Goal: Task Accomplishment & Management: Use online tool/utility

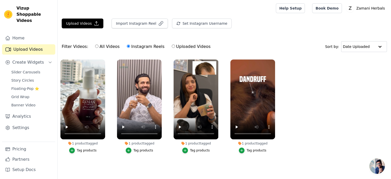
click at [27, 44] on link "Upload Videos" at bounding box center [28, 49] width 53 height 10
click at [120, 22] on button "Import Instagram Reel" at bounding box center [140, 24] width 56 height 10
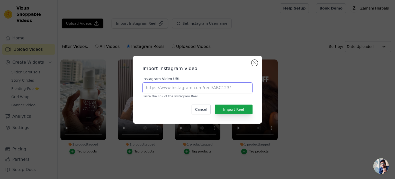
click at [156, 87] on input "Instagram Video URL" at bounding box center [198, 87] width 110 height 11
paste input "[URL][DOMAIN_NAME]"
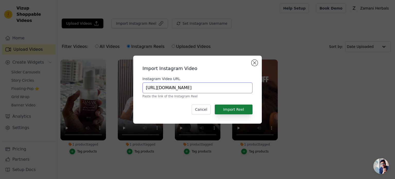
type input "[URL][DOMAIN_NAME]"
click at [240, 105] on button "Import Reel" at bounding box center [234, 109] width 38 height 10
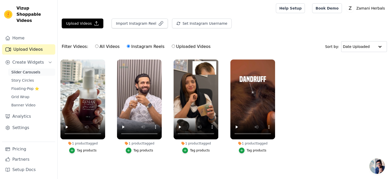
click at [30, 69] on span "Slider Carousels" at bounding box center [25, 71] width 29 height 5
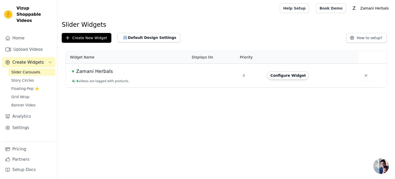
click at [156, 89] on div "Widget Name Displays On Priority Actions Zamani Herbals 4 / 4 videos are tagged…" at bounding box center [227, 69] width 338 height 40
click at [163, 73] on div "Zamani Herbals" at bounding box center [129, 71] width 114 height 7
click at [99, 73] on span "Zamani Herbals" at bounding box center [94, 71] width 37 height 7
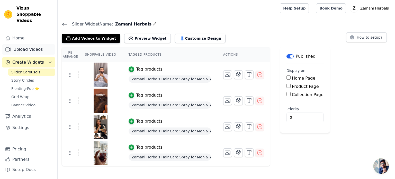
click at [42, 44] on link "Upload Videos" at bounding box center [28, 49] width 53 height 10
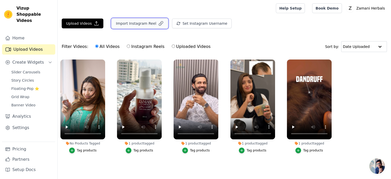
click at [133, 22] on button "Import Instagram Reel" at bounding box center [140, 24] width 56 height 10
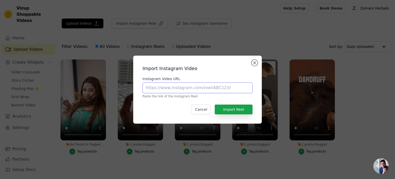
click at [196, 84] on input "Instagram Video URL" at bounding box center [198, 87] width 110 height 11
paste input "[URL][DOMAIN_NAME]"
type input "[URL][DOMAIN_NAME]"
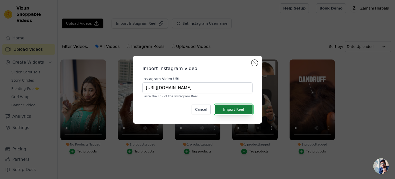
click at [237, 108] on button "Import Reel" at bounding box center [234, 109] width 38 height 10
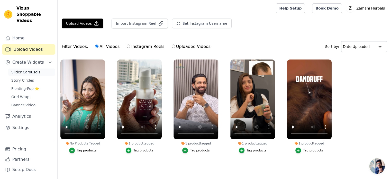
click at [30, 69] on span "Slider Carousels" at bounding box center [25, 71] width 29 height 5
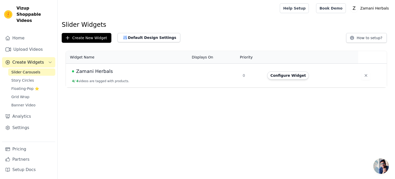
click at [91, 78] on td "Zamani Herbals 4 / 4 videos are tagged with products." at bounding box center [127, 76] width 123 height 24
click at [218, 81] on td at bounding box center [214, 76] width 51 height 24
click at [278, 75] on button "Configure Widget" at bounding box center [288, 75] width 42 height 8
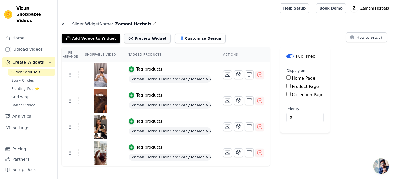
click at [143, 39] on button "Preview Widget" at bounding box center [147, 38] width 46 height 9
click at [88, 40] on button "Add Videos to Widget" at bounding box center [91, 38] width 58 height 9
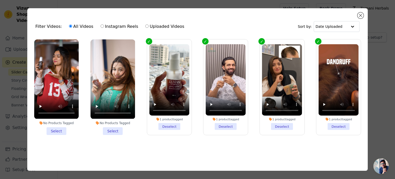
click at [113, 128] on li "No Products Tagged Select" at bounding box center [113, 86] width 45 height 95
click at [0, 0] on input "No Products Tagged Select" at bounding box center [0, 0] width 0 height 0
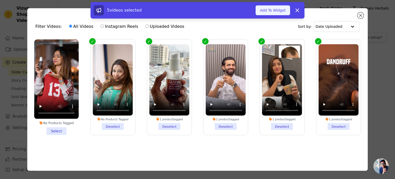
click at [267, 10] on button "Add To Widget" at bounding box center [273, 10] width 34 height 10
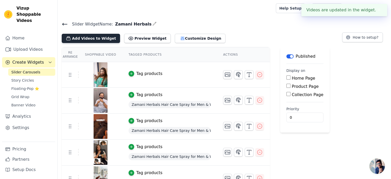
click at [80, 36] on button "Add Videos to Widget" at bounding box center [91, 38] width 58 height 9
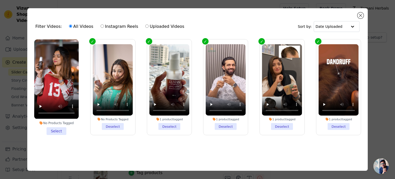
click at [58, 127] on li "No Products Tagged Select" at bounding box center [56, 86] width 45 height 95
click at [0, 0] on input "No Products Tagged Select" at bounding box center [0, 0] width 0 height 0
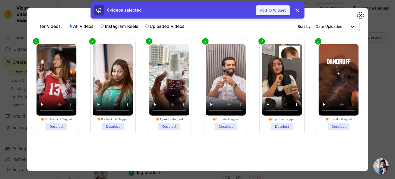
click at [281, 8] on button "Add To Widget" at bounding box center [273, 10] width 34 height 10
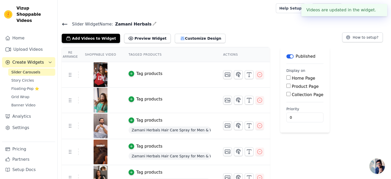
click at [141, 73] on div "Tag products" at bounding box center [149, 74] width 26 height 6
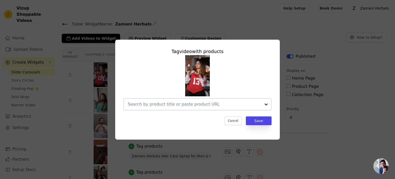
click at [230, 100] on div at bounding box center [194, 104] width 133 height 11
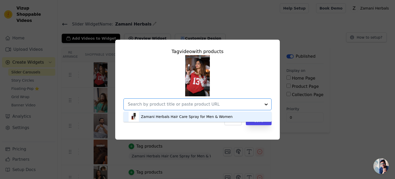
click at [196, 118] on div "Zamani Herbals Hair Care Spray for Men & Women" at bounding box center [187, 116] width 92 height 5
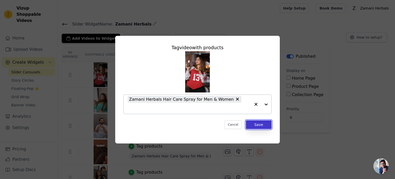
click at [261, 120] on button "Save" at bounding box center [259, 124] width 26 height 9
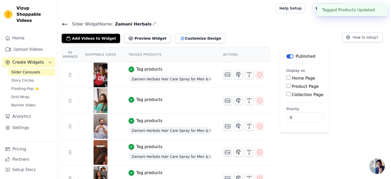
click at [144, 100] on div "Tag products" at bounding box center [149, 100] width 26 height 6
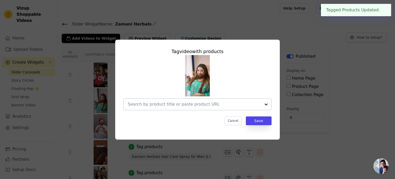
click at [265, 103] on div at bounding box center [266, 104] width 10 height 11
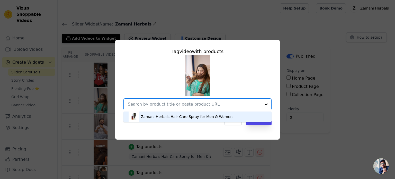
click at [208, 118] on div "Zamani Herbals Hair Care Spray for Men & Women" at bounding box center [187, 116] width 92 height 5
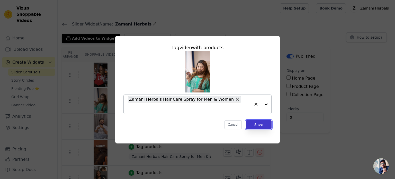
click at [263, 120] on button "Save" at bounding box center [259, 124] width 26 height 9
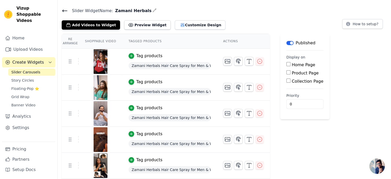
scroll to position [18, 0]
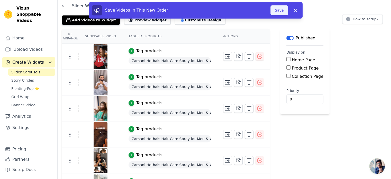
click at [280, 9] on button "Save" at bounding box center [280, 10] width 18 height 10
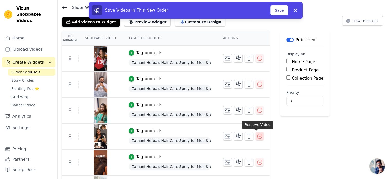
scroll to position [0, 0]
